Goal: Information Seeking & Learning: Learn about a topic

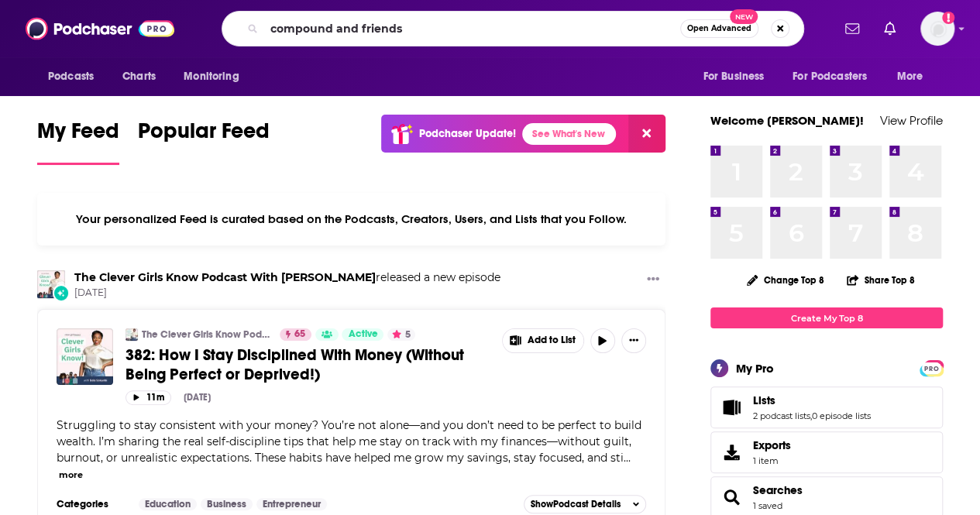
type input "compound and friends"
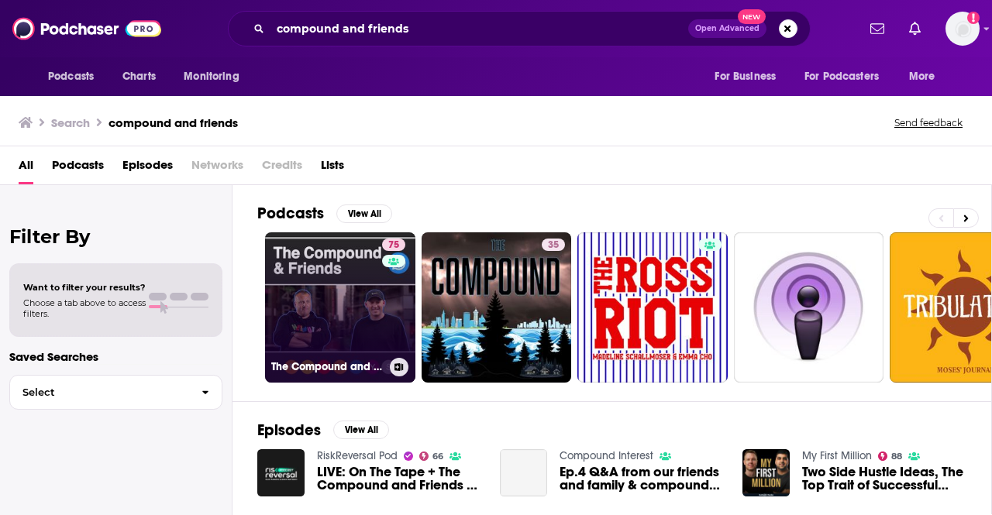
click at [355, 281] on link "75 The Compound and Friends" at bounding box center [340, 307] width 150 height 150
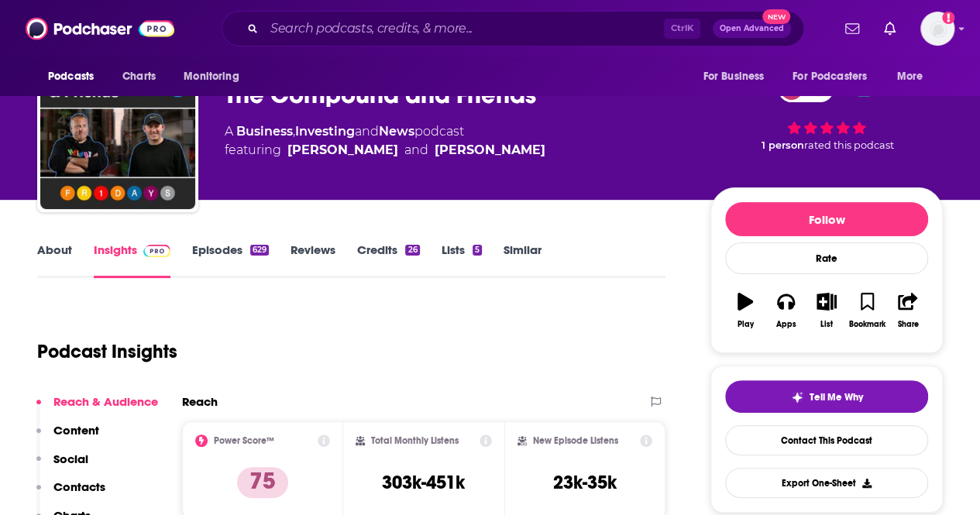
scroll to position [77, 0]
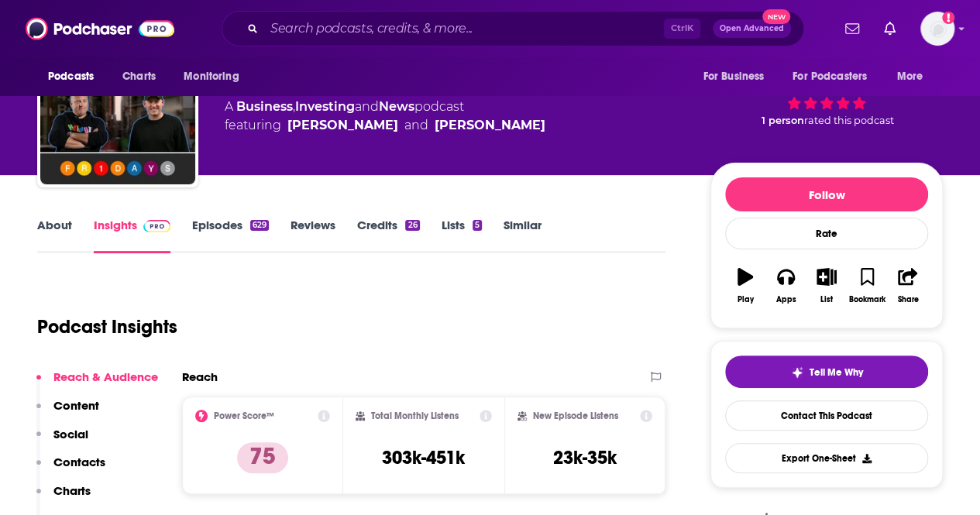
click at [64, 225] on link "About" at bounding box center [54, 236] width 35 height 36
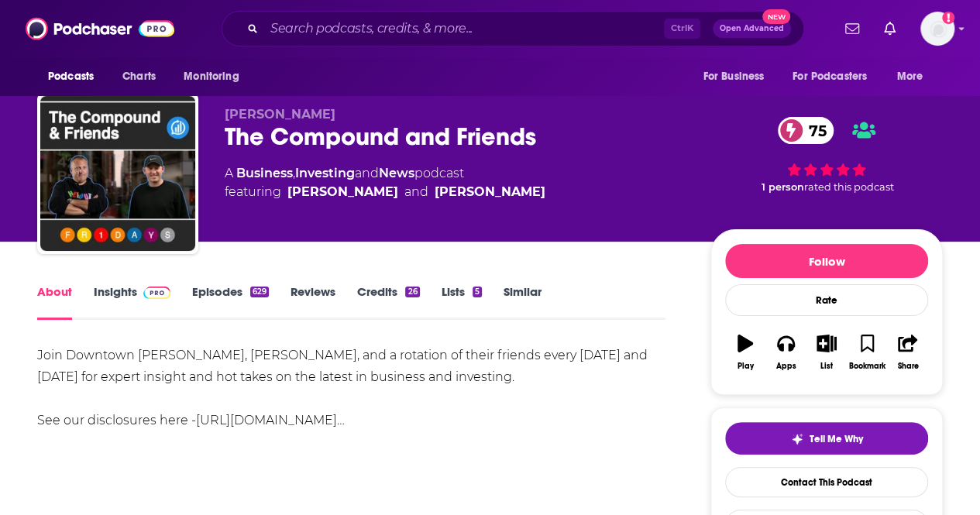
scroll to position [77, 0]
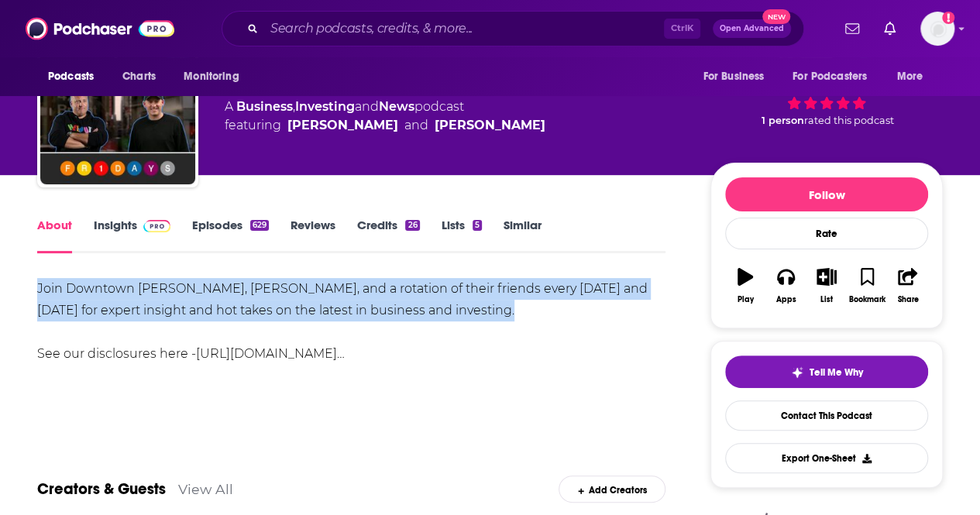
drag, startPoint x: 485, startPoint y: 307, endPoint x: 26, endPoint y: 285, distance: 459.2
copy div "Join Downtown Josh Brown, Michael Batnick, and a rotation of their friends ever…"
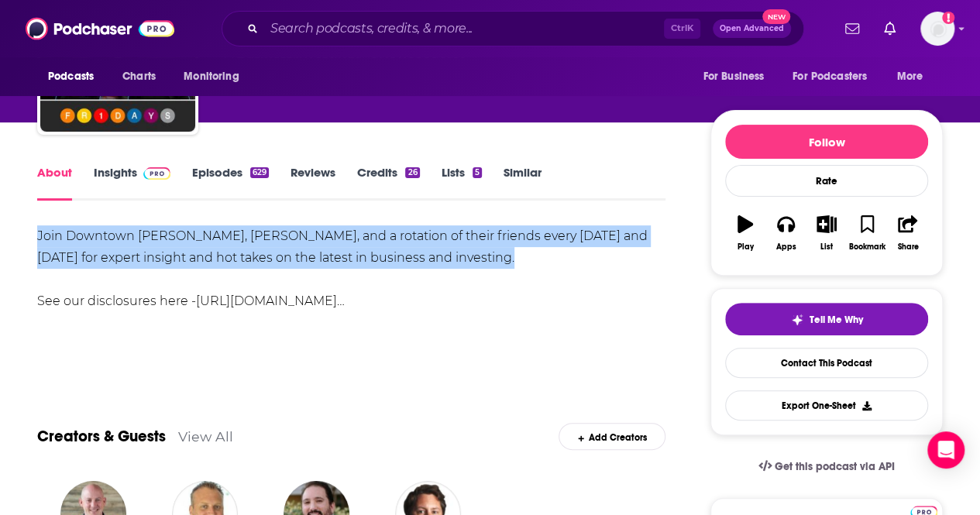
scroll to position [155, 0]
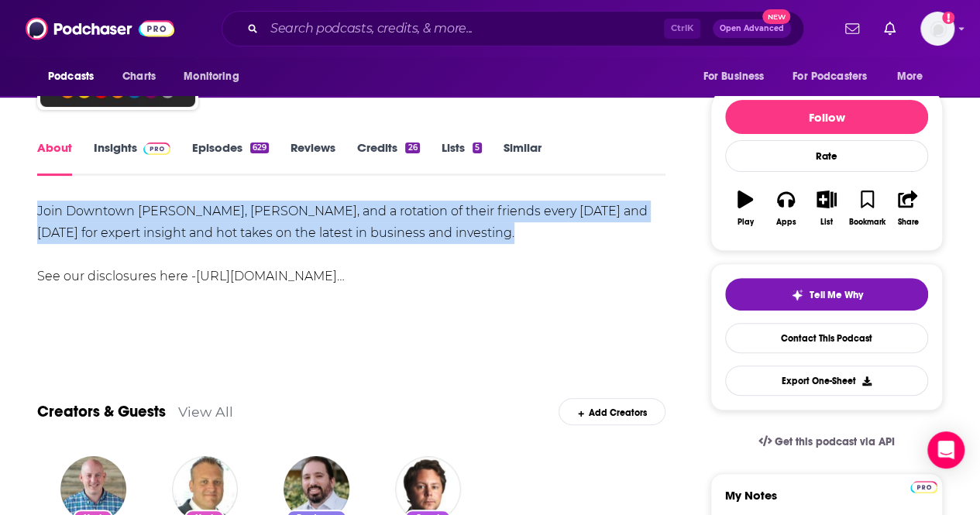
click at [120, 150] on link "Insights" at bounding box center [132, 158] width 77 height 36
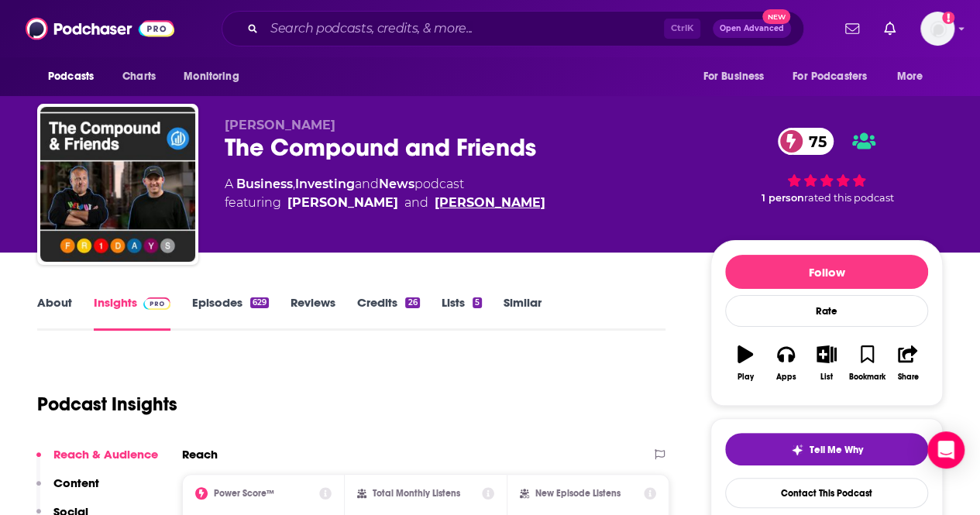
click at [490, 203] on link "Josh Brown" at bounding box center [490, 203] width 111 height 19
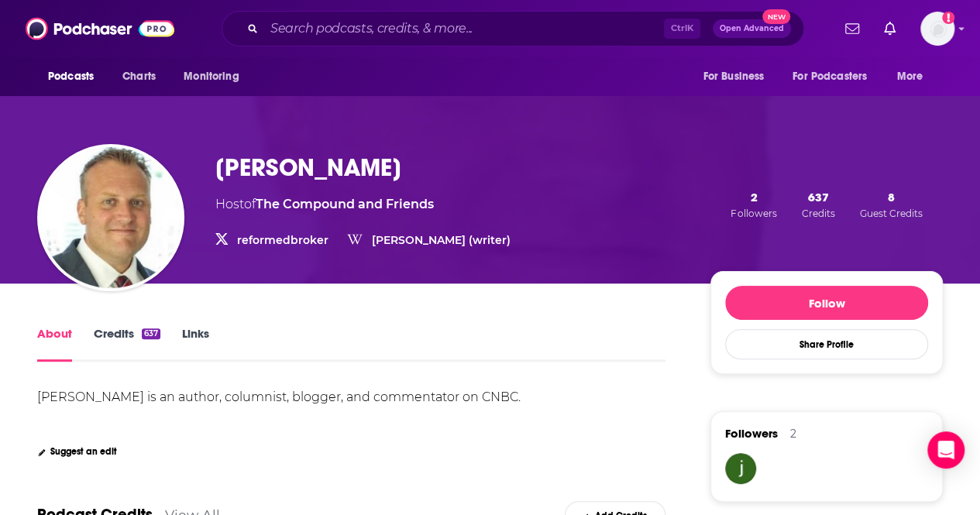
scroll to position [77, 0]
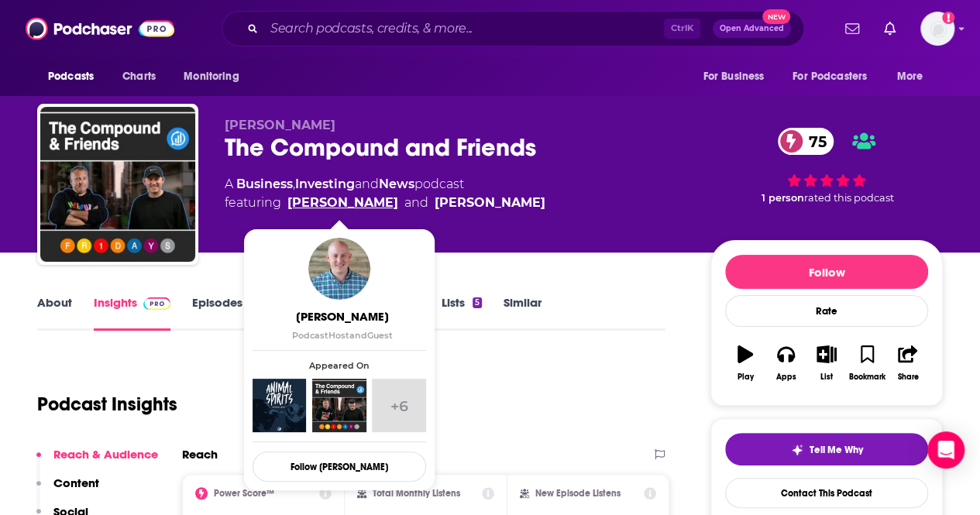
click at [362, 194] on link "Michael Batnick" at bounding box center [342, 203] width 111 height 19
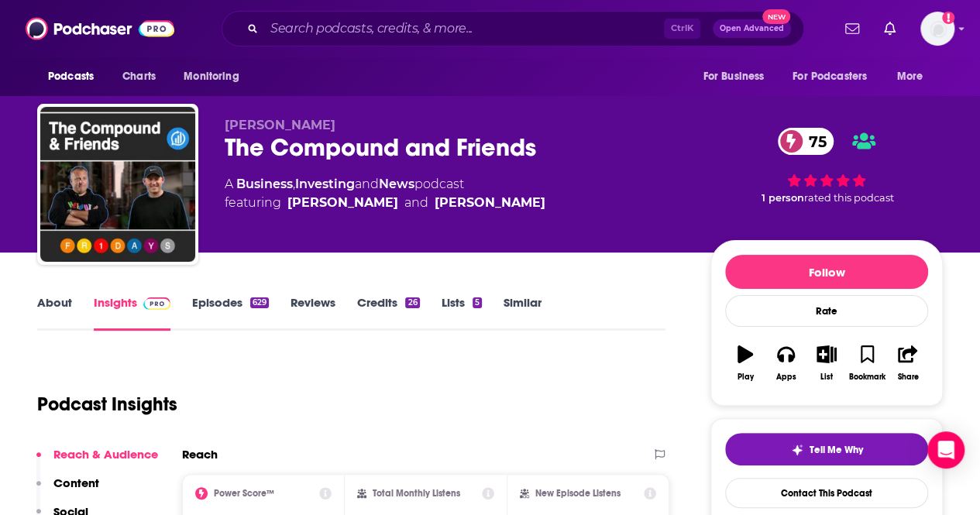
click at [388, 15] on div "Ctrl K Open Advanced New" at bounding box center [513, 29] width 583 height 36
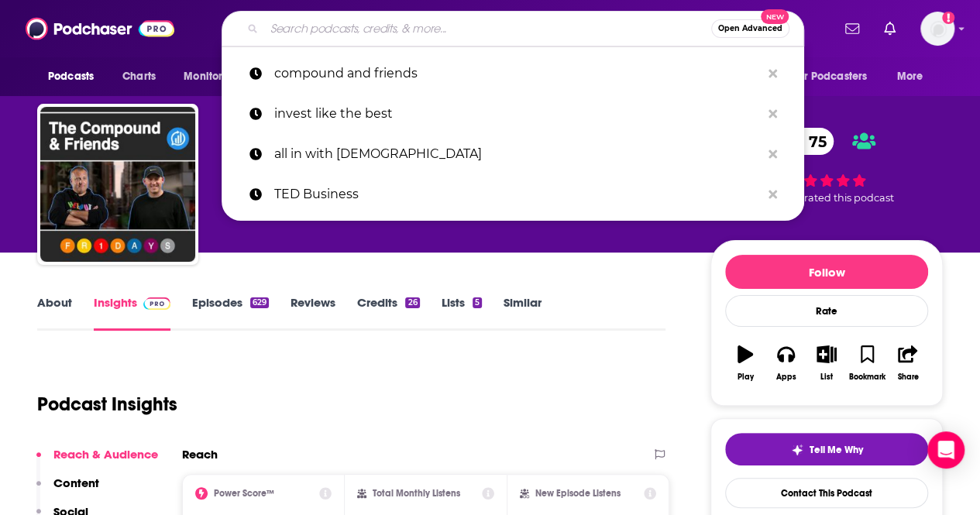
click at [386, 27] on input "Search podcasts, credits, & more..." at bounding box center [487, 28] width 447 height 25
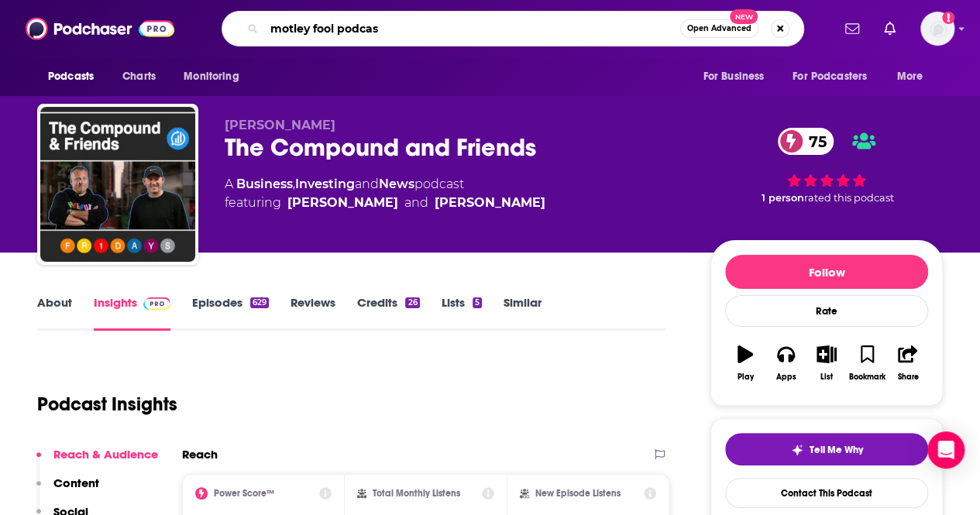
type input "motley fool podcast"
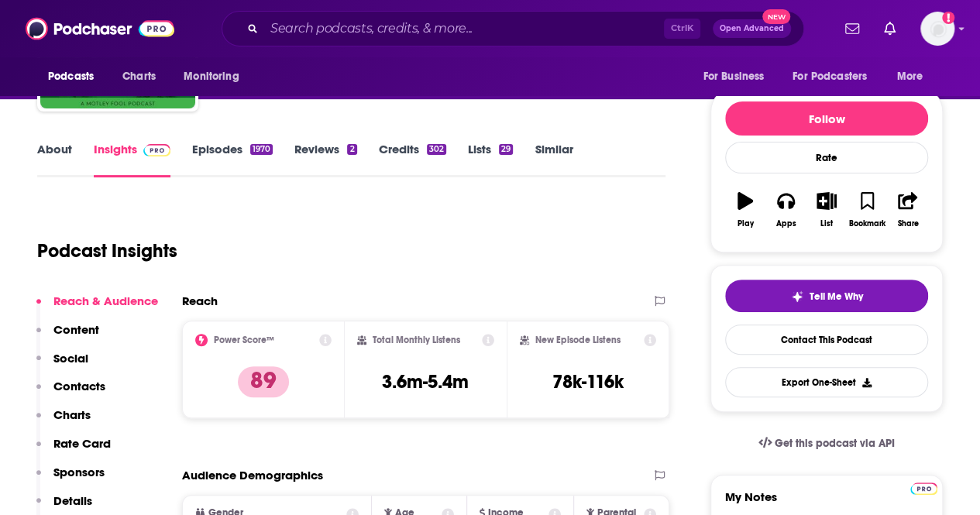
scroll to position [77, 0]
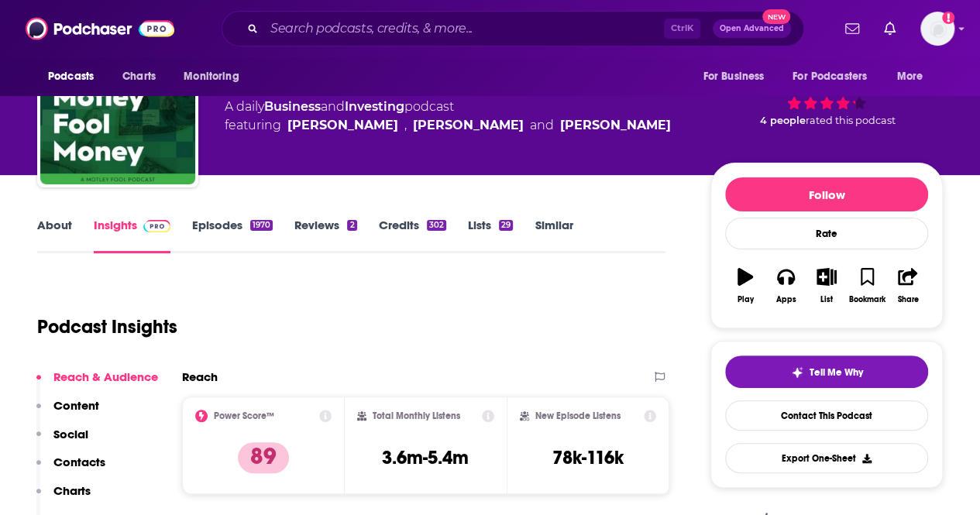
click at [59, 232] on link "About" at bounding box center [54, 236] width 35 height 36
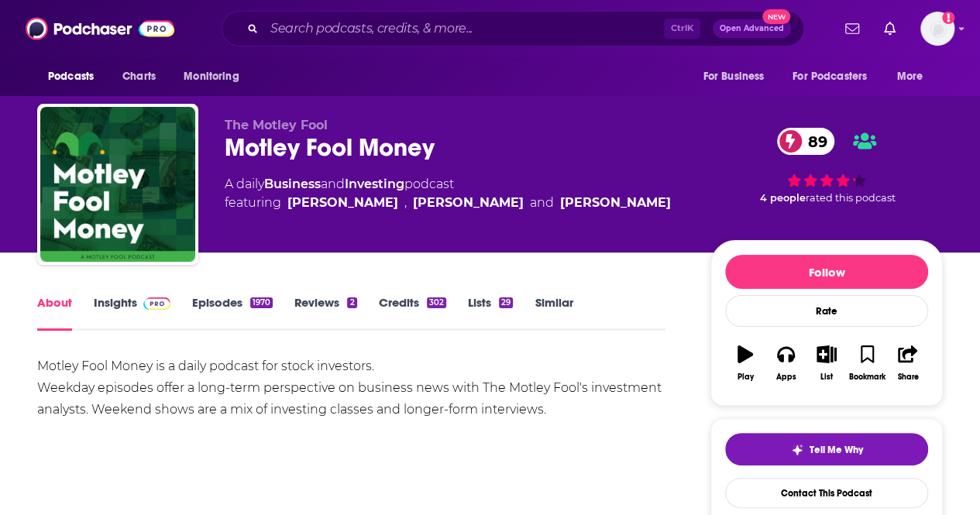
click at [339, 380] on div "Motley Fool Money is a daily podcast for stock investors. Weekday episodes offe…" at bounding box center [351, 388] width 628 height 65
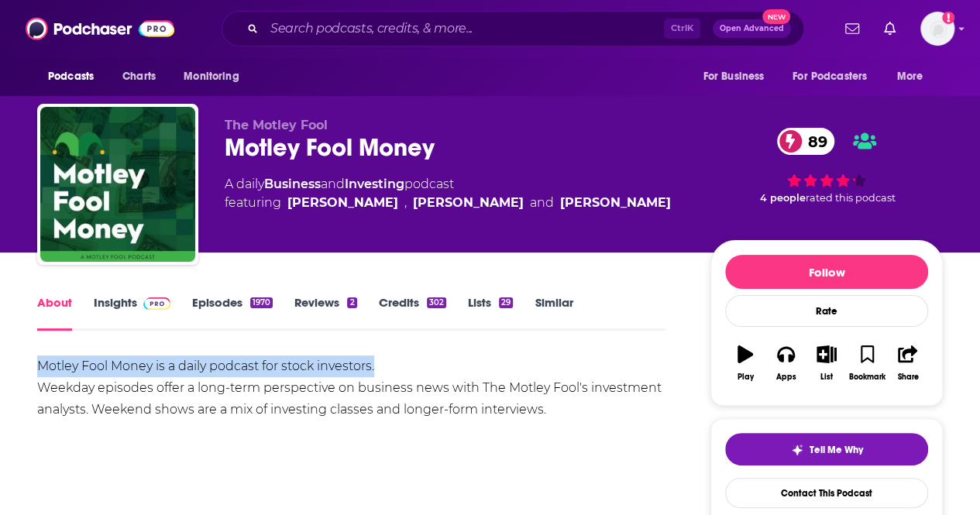
drag, startPoint x: 384, startPoint y: 365, endPoint x: 29, endPoint y: 362, distance: 354.9
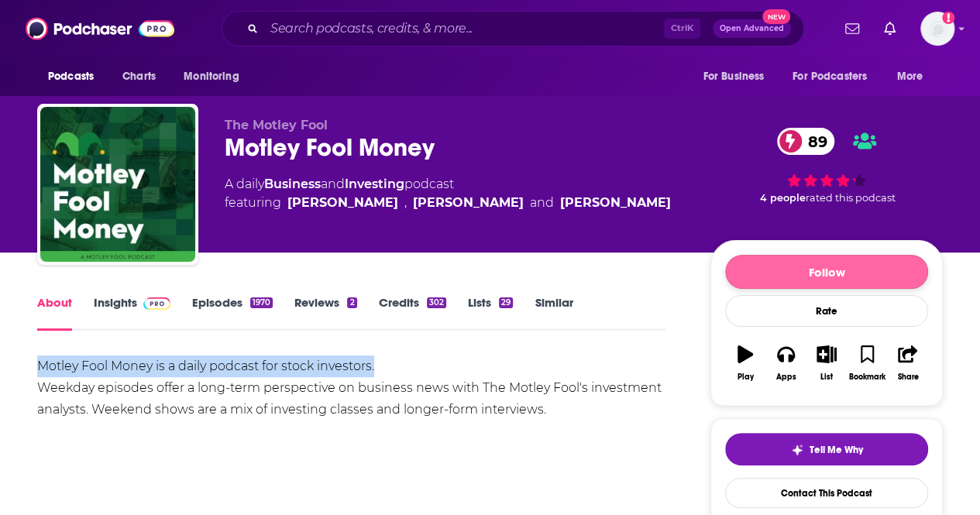
copy div "Motley Fool Money is a daily podcast for stock investors."
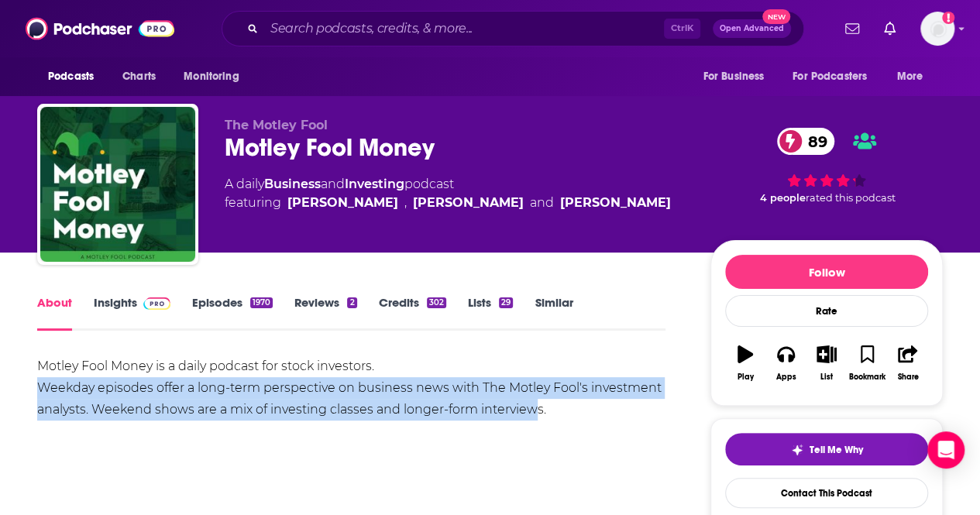
drag, startPoint x: 537, startPoint y: 412, endPoint x: 40, endPoint y: 384, distance: 497.5
click at [40, 384] on div "Motley Fool Money is a daily podcast for stock investors. Weekday episodes offe…" at bounding box center [351, 388] width 628 height 65
copy div "Weekday episodes offer a long-term perspective on business news with The Motley…"
click at [105, 298] on link "Insights" at bounding box center [132, 313] width 77 height 36
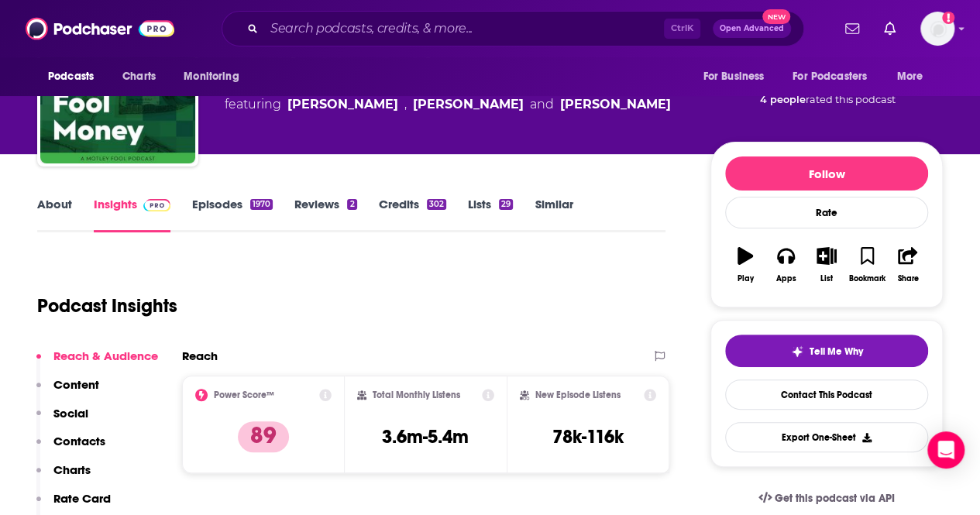
scroll to position [155, 0]
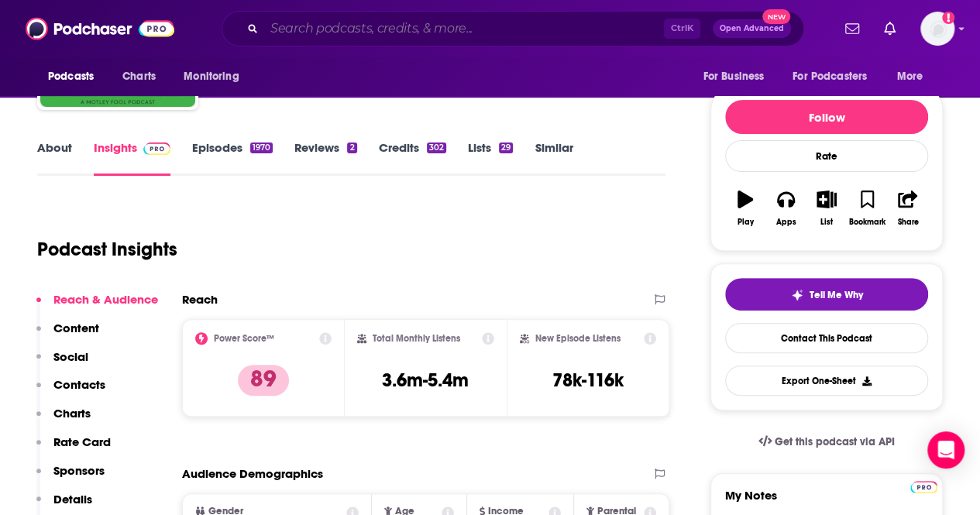
click at [527, 39] on input "Search podcasts, credits, & more..." at bounding box center [464, 28] width 400 height 25
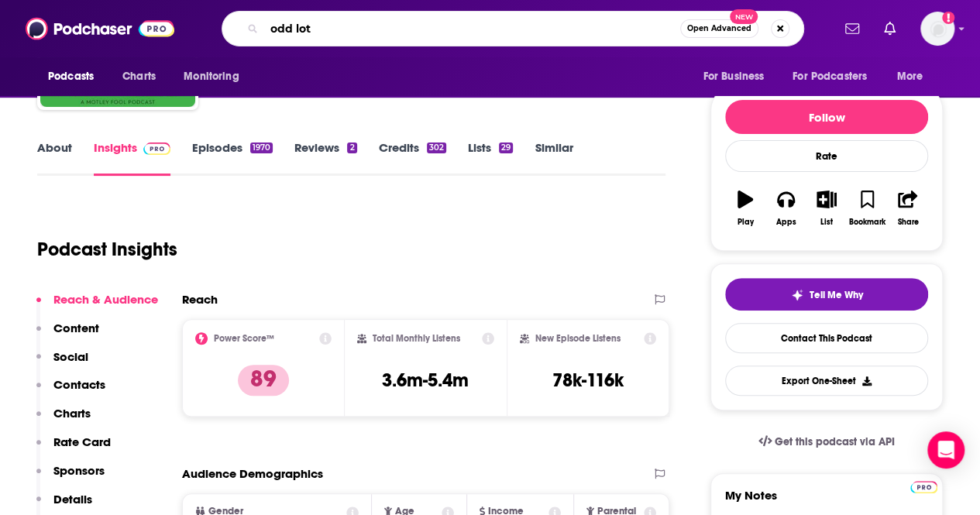
type input "odd lots"
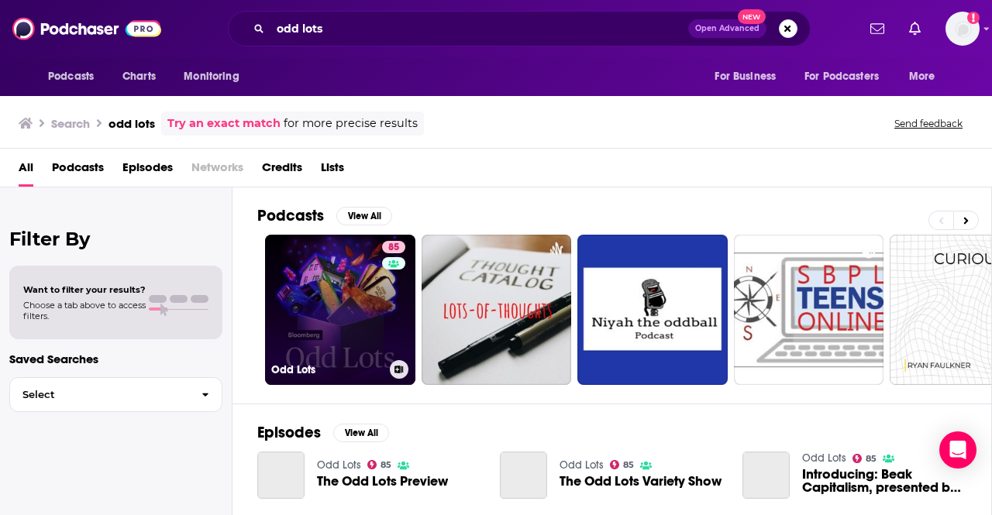
click at [349, 326] on link "85 Odd Lots" at bounding box center [340, 310] width 150 height 150
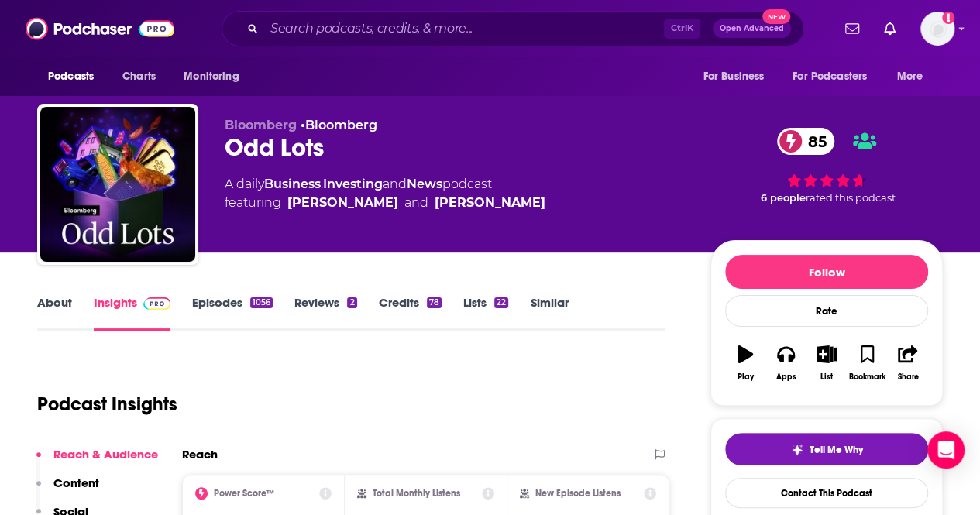
click at [50, 305] on link "About" at bounding box center [54, 313] width 35 height 36
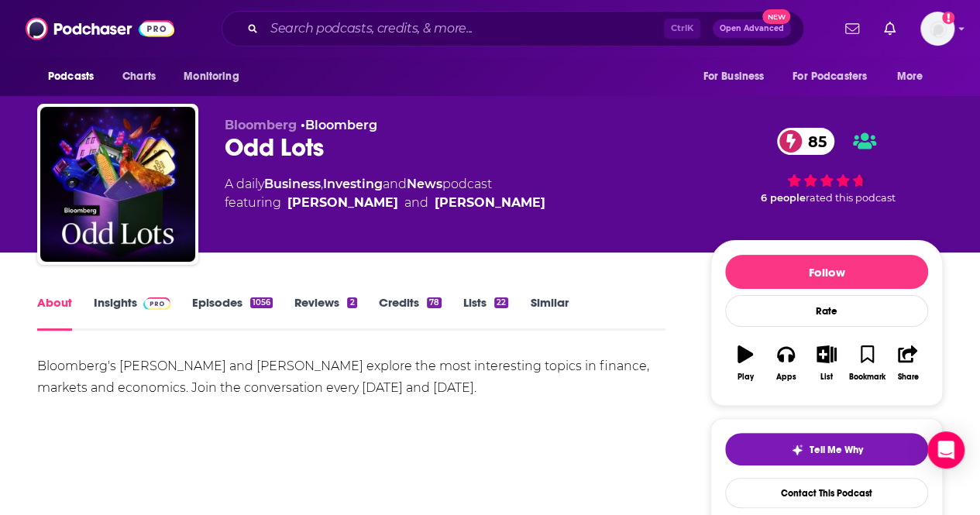
drag, startPoint x: 474, startPoint y: 398, endPoint x: 84, endPoint y: 356, distance: 392.8
click at [84, 356] on div "Bloomberg's [PERSON_NAME] and [PERSON_NAME] explore the most interesting topics…" at bounding box center [351, 377] width 628 height 43
click at [138, 384] on div "Bloomberg's [PERSON_NAME] and [PERSON_NAME] explore the most interesting topics…" at bounding box center [351, 377] width 628 height 43
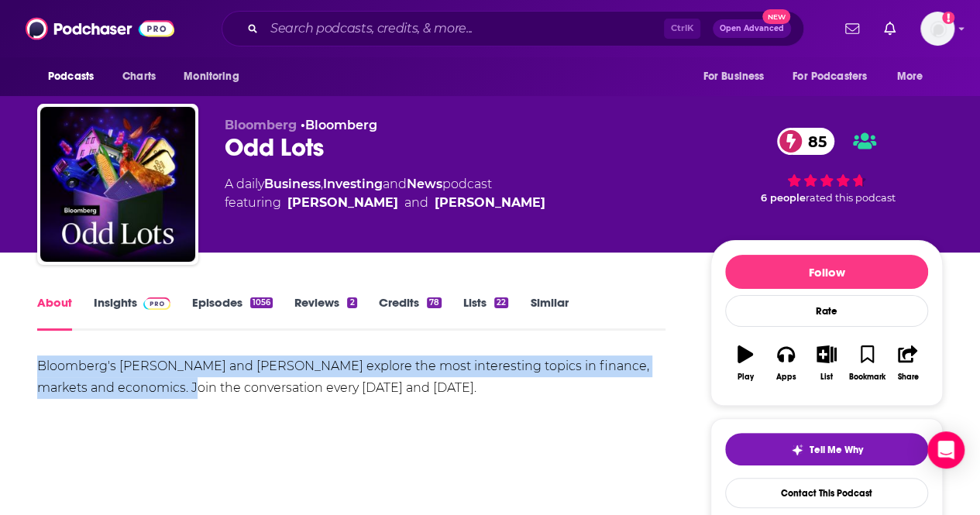
drag, startPoint x: 138, startPoint y: 384, endPoint x: 26, endPoint y: 356, distance: 115.0
copy div "Bloomberg's [PERSON_NAME] and [PERSON_NAME] explore the most interesting topics…"
click at [113, 306] on link "Insights" at bounding box center [132, 313] width 77 height 36
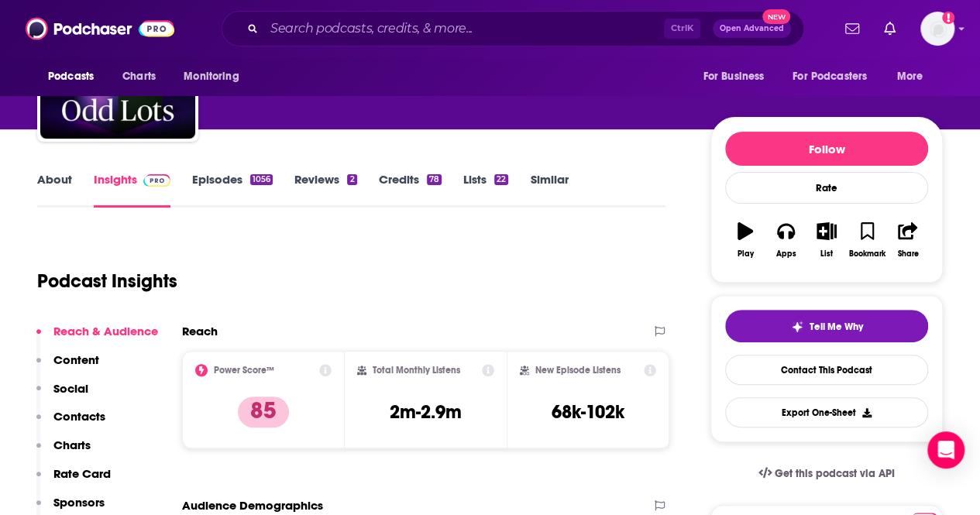
scroll to position [124, 0]
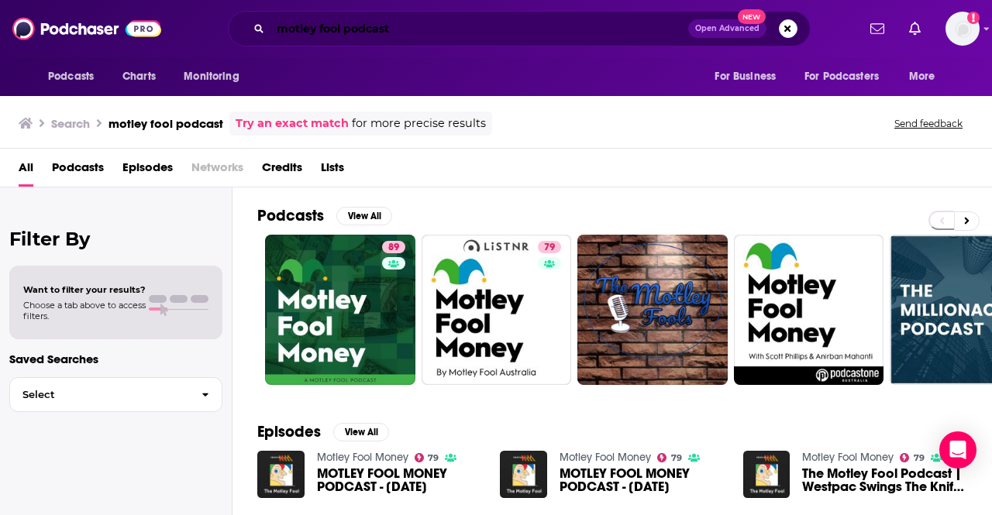
click at [353, 22] on input "motley fool podcast" at bounding box center [479, 28] width 418 height 25
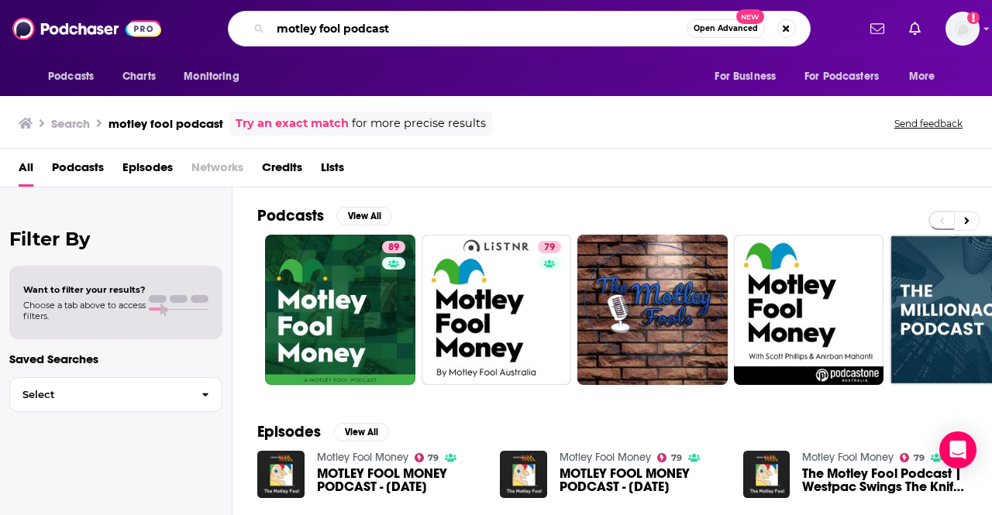
drag, startPoint x: 0, startPoint y: 0, endPoint x: 352, endPoint y: 22, distance: 352.5
click at [352, 22] on input "motley fool podcast" at bounding box center [478, 28] width 416 height 25
type input "rule breaker investing"
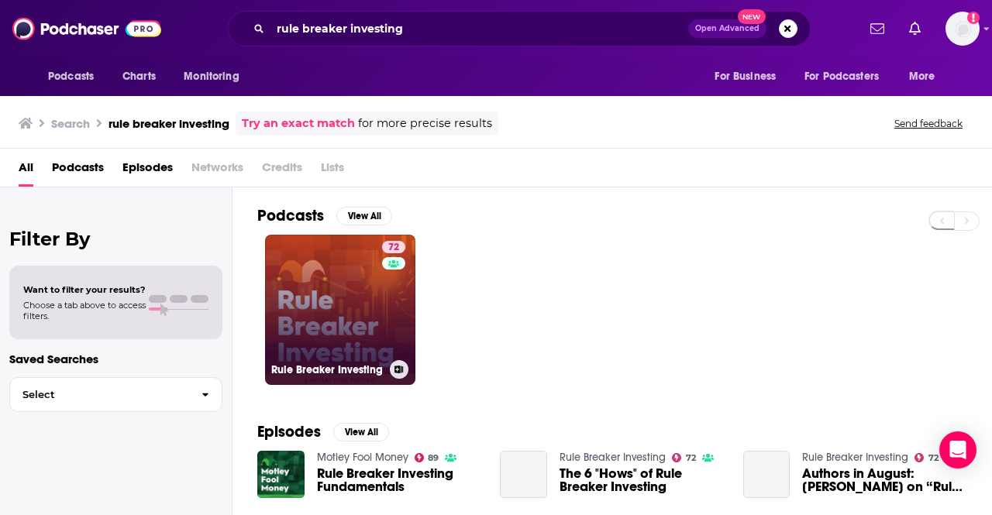
click at [327, 289] on link "72 Rule Breaker Investing" at bounding box center [340, 310] width 150 height 150
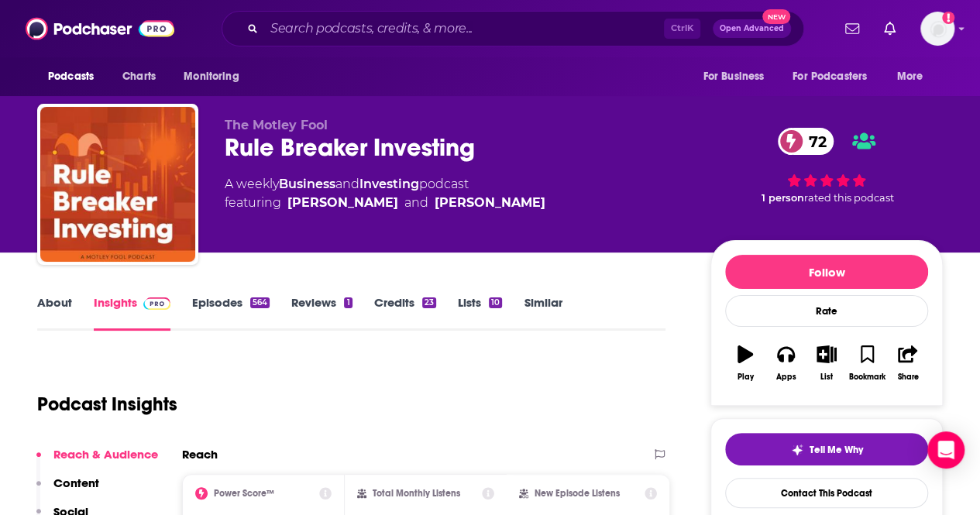
click at [62, 301] on link "About" at bounding box center [54, 313] width 35 height 36
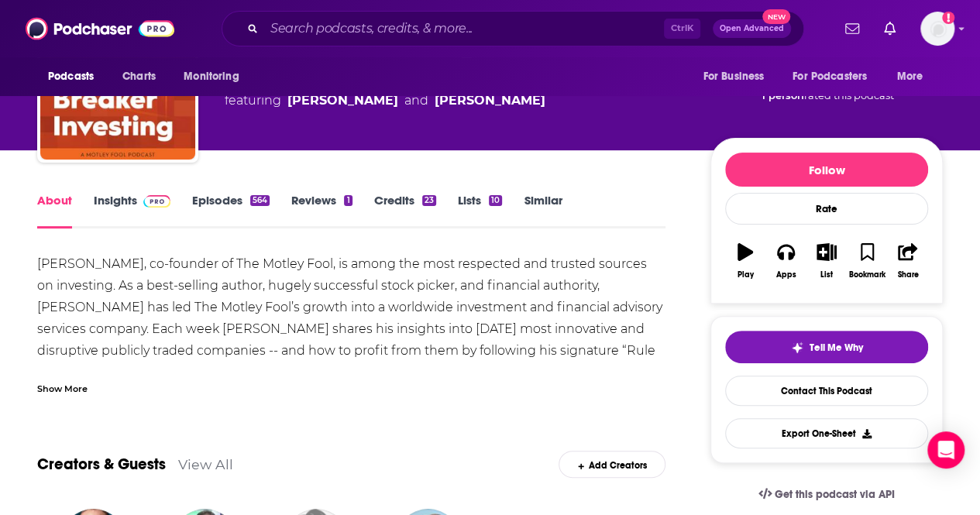
scroll to position [155, 0]
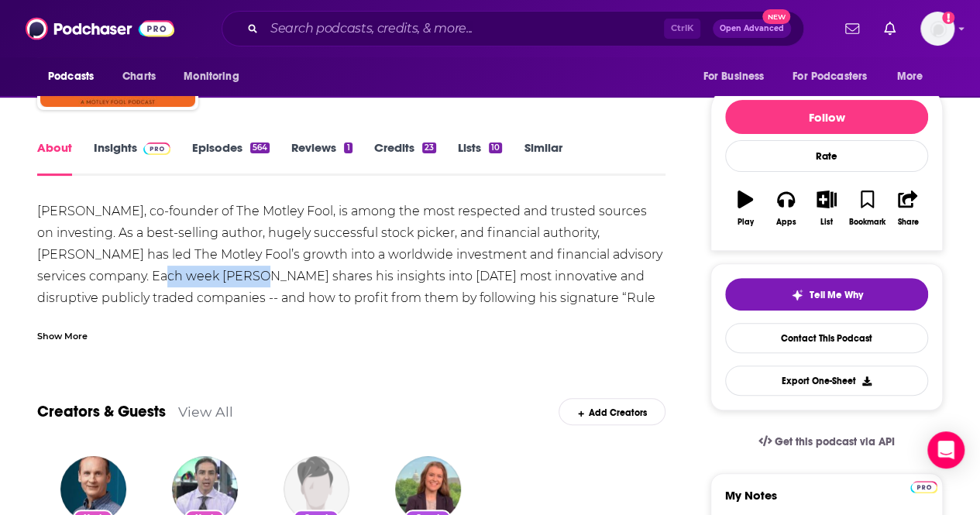
drag, startPoint x: 108, startPoint y: 274, endPoint x: 198, endPoint y: 286, distance: 90.0
click at [198, 286] on div "David Gardner, co-founder of The Motley Fool, is among the most respected and t…" at bounding box center [351, 288] width 628 height 174
click at [163, 275] on div "David Gardner, co-founder of The Motley Fool, is among the most respected and t…" at bounding box center [351, 288] width 628 height 174
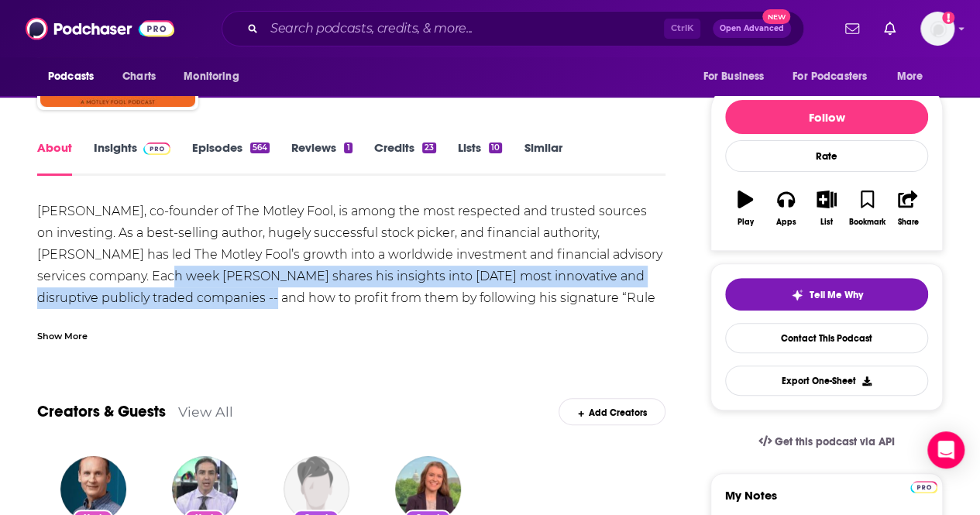
drag, startPoint x: 117, startPoint y: 274, endPoint x: 212, endPoint y: 291, distance: 96.8
click at [212, 291] on div "David Gardner, co-founder of The Motley Fool, is among the most respected and t…" at bounding box center [351, 288] width 628 height 174
click at [154, 280] on div "David Gardner, co-founder of The Motley Fool, is among the most respected and t…" at bounding box center [351, 288] width 628 height 174
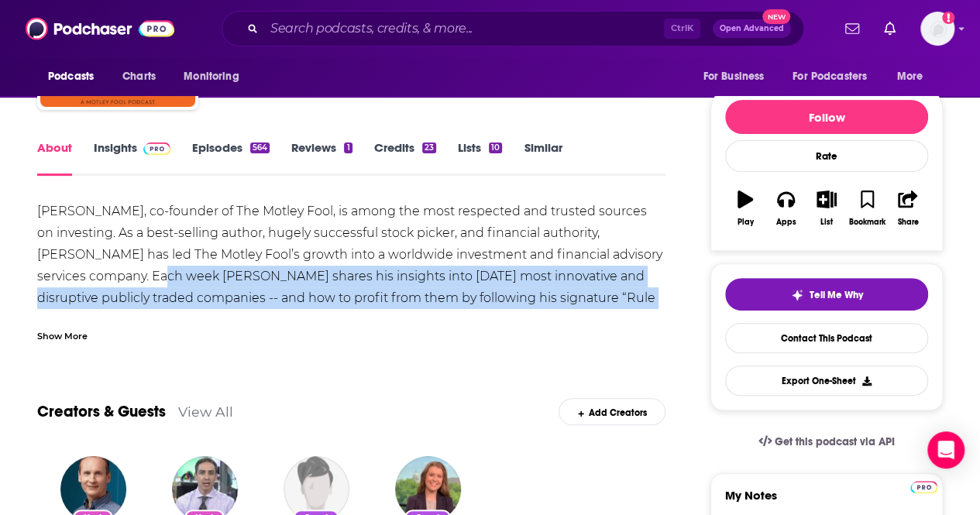
drag, startPoint x: 617, startPoint y: 294, endPoint x: 110, endPoint y: 280, distance: 507.0
click at [110, 280] on div "David Gardner, co-founder of The Motley Fool, is among the most respected and t…" at bounding box center [351, 288] width 628 height 174
copy div "David shares his insights into today's most innovative and disruptive publicly …"
